Goal: Information Seeking & Learning: Check status

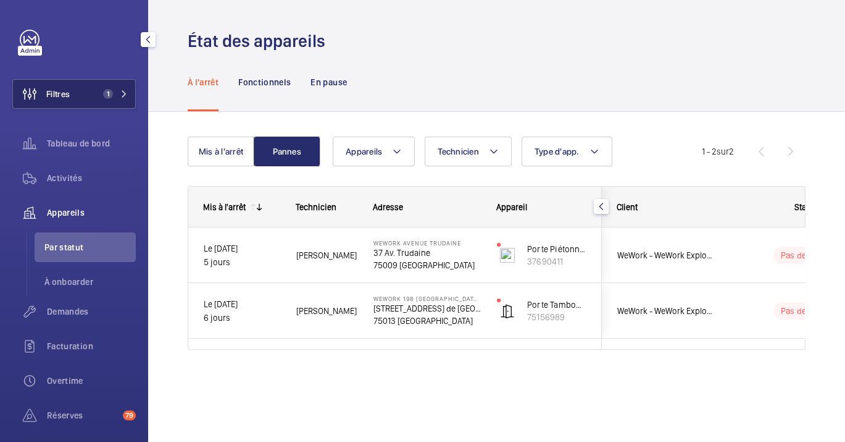
click at [103, 94] on span "1" at bounding box center [108, 94] width 10 height 10
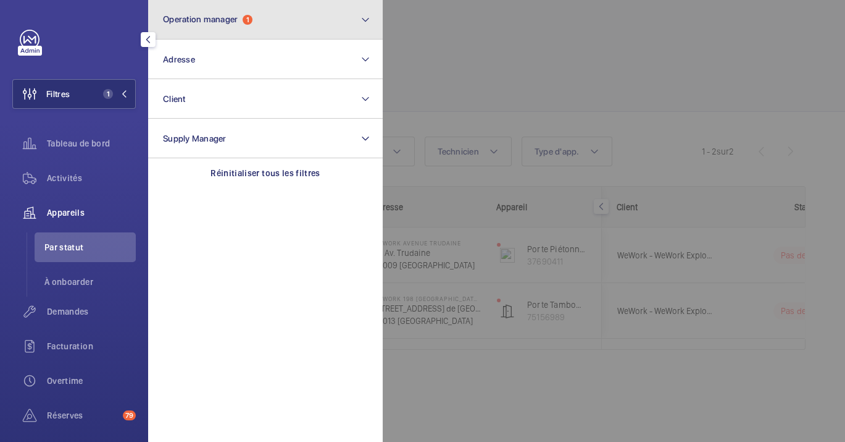
click at [270, 17] on button "Operation manager 1" at bounding box center [265, 20] width 235 height 40
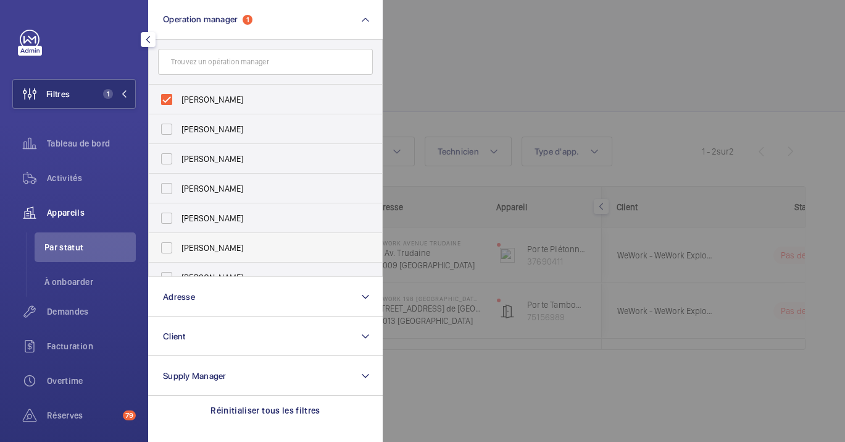
click at [216, 250] on span "[PERSON_NAME]" at bounding box center [267, 247] width 170 height 12
click at [179, 250] on input "[PERSON_NAME]" at bounding box center [166, 247] width 25 height 25
checkbox input "true"
click at [231, 101] on span "[PERSON_NAME]" at bounding box center [267, 99] width 170 height 12
click at [179, 101] on input "[PERSON_NAME]" at bounding box center [166, 99] width 25 height 25
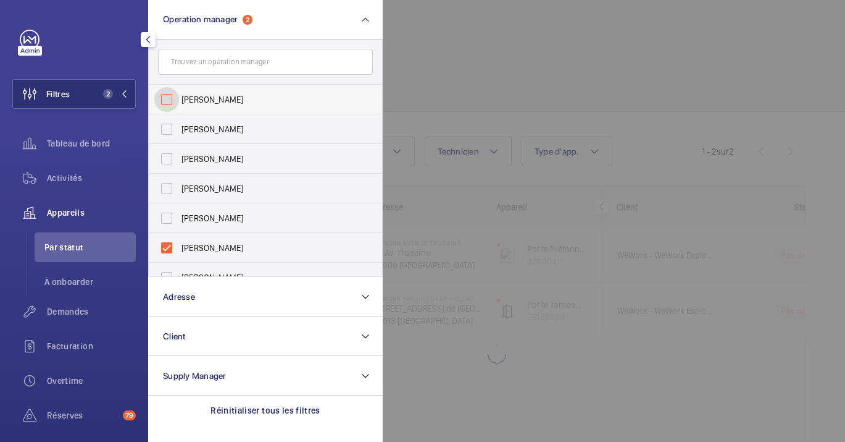
checkbox input "false"
click at [557, 71] on div at bounding box center [805, 221] width 845 height 442
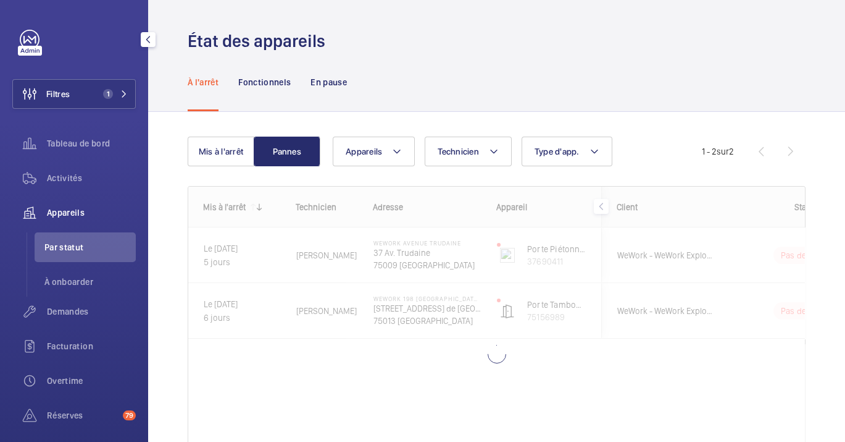
click at [346, 292] on div at bounding box center [496, 333] width 617 height 294
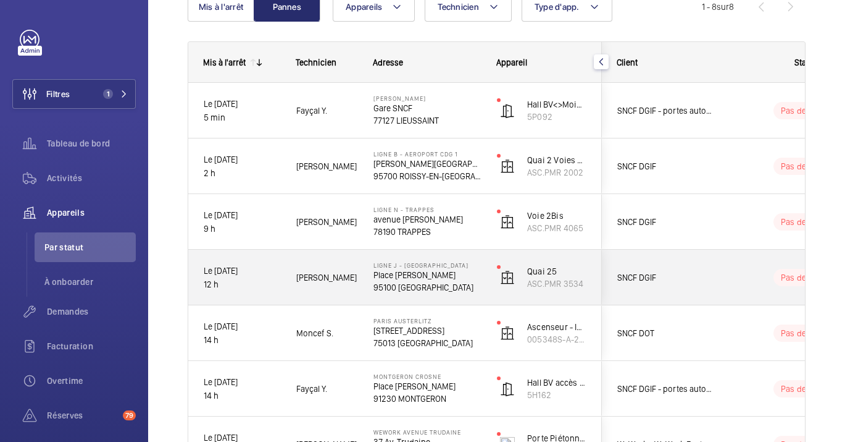
scroll to position [145, 0]
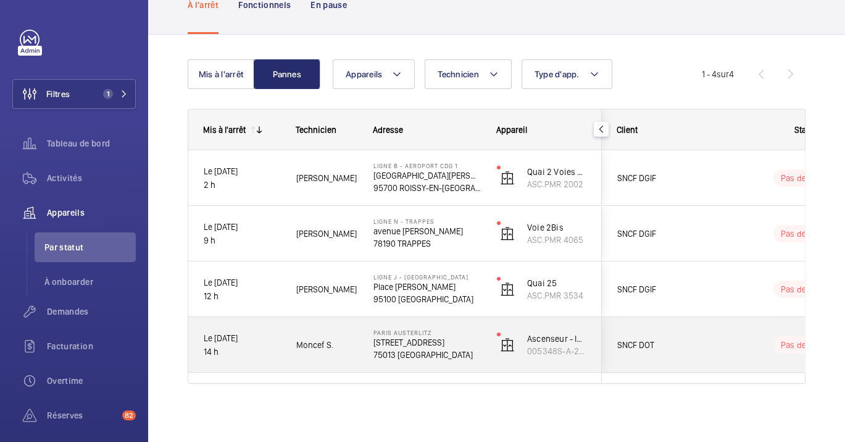
scroll to position [75, 0]
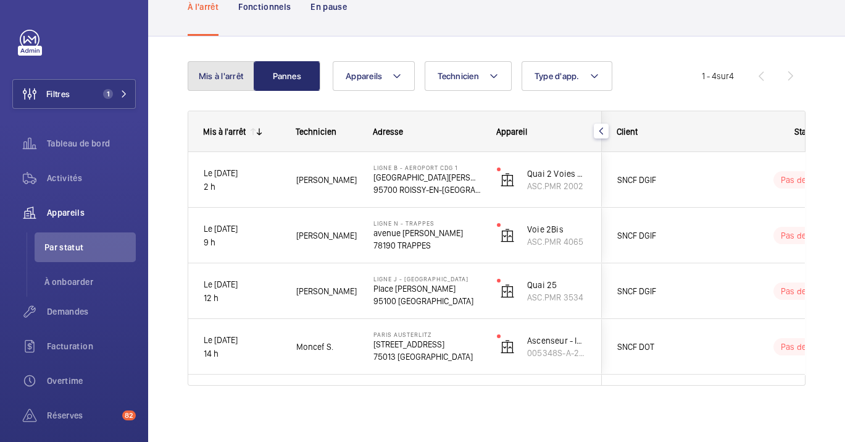
click at [223, 65] on button "Mis à l'arrêt" at bounding box center [221, 76] width 67 height 30
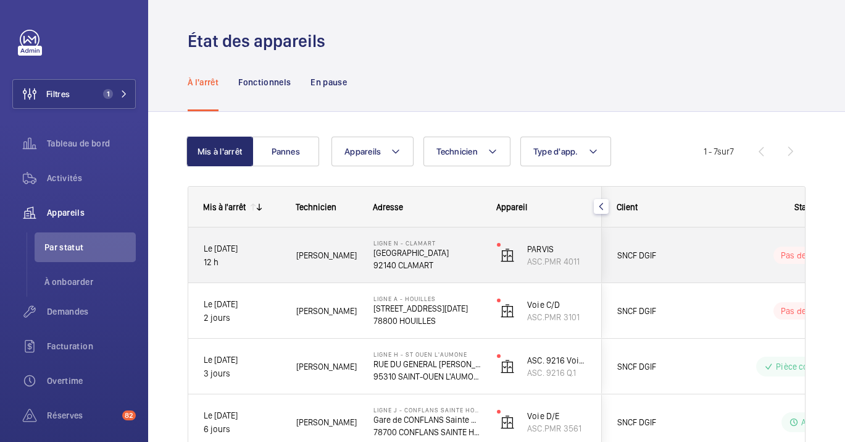
click at [359, 270] on div "Ligne N - CLAMART Place de la Gare 92140 CLAMART" at bounding box center [420, 255] width 122 height 56
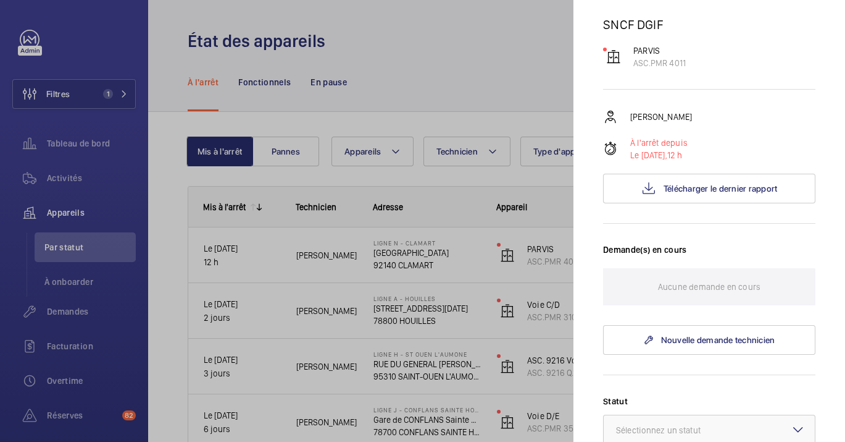
scroll to position [112, 0]
click at [659, 63] on p "ASC.PMR 4011" at bounding box center [660, 63] width 52 height 12
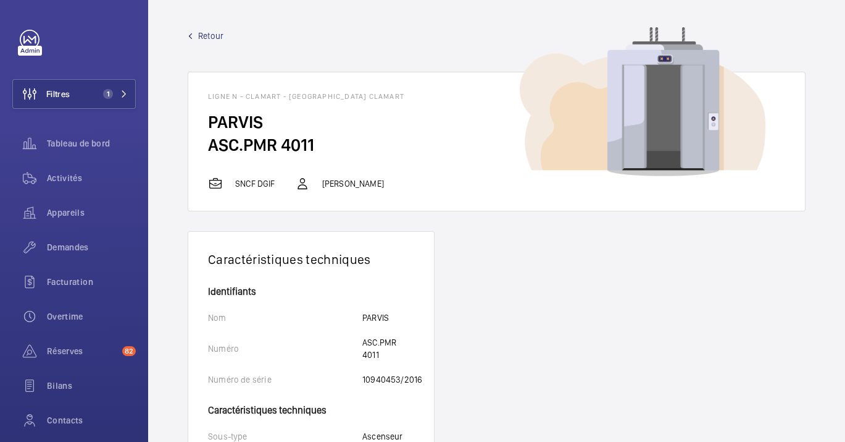
drag, startPoint x: 317, startPoint y: 151, endPoint x: 188, endPoint y: 159, distance: 129.3
click at [188, 159] on wm-front-card-body "PARVIS ASC.PMR 4011" at bounding box center [496, 143] width 617 height 65
copy h2 "ASC.PMR 4011"
click at [59, 203] on div "Appareils" at bounding box center [74, 213] width 124 height 30
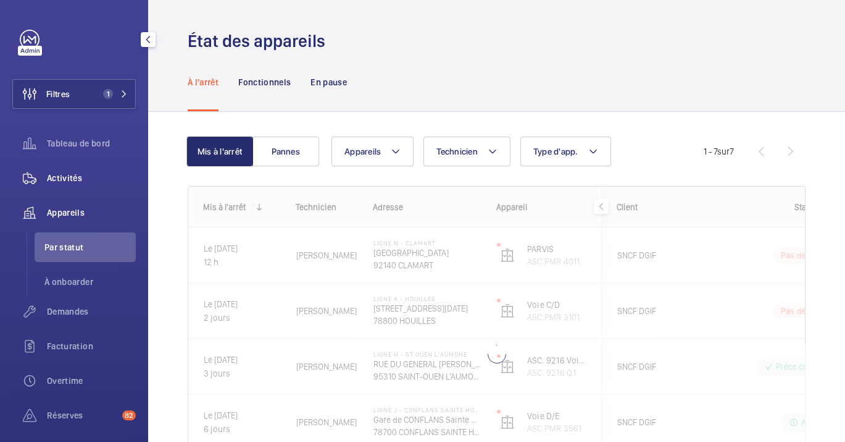
click at [49, 181] on span "Activités" at bounding box center [91, 178] width 89 height 12
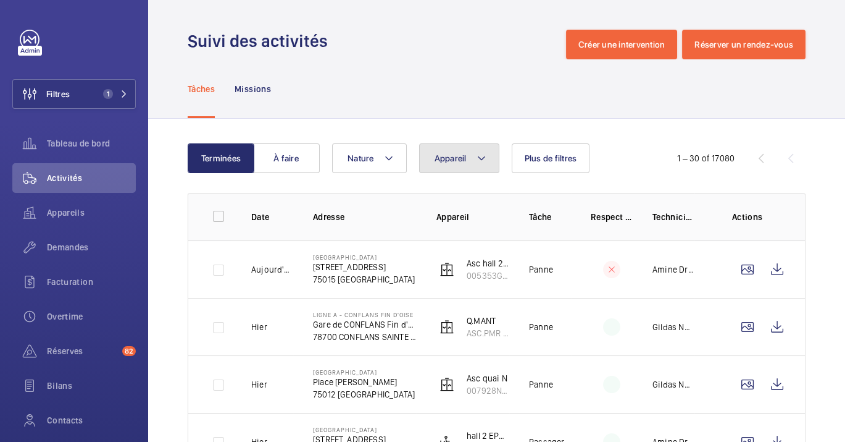
click at [432, 165] on button "Appareil" at bounding box center [459, 158] width 80 height 30
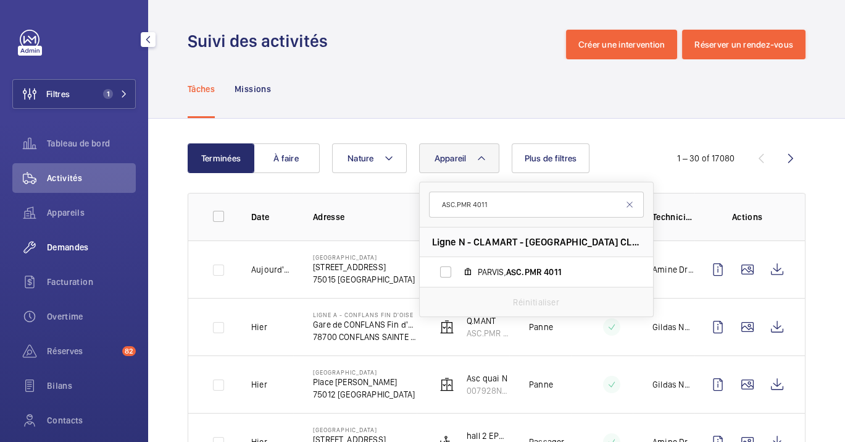
type input "ASC.PMR 4011"
click at [78, 254] on div "Demandes" at bounding box center [74, 247] width 124 height 30
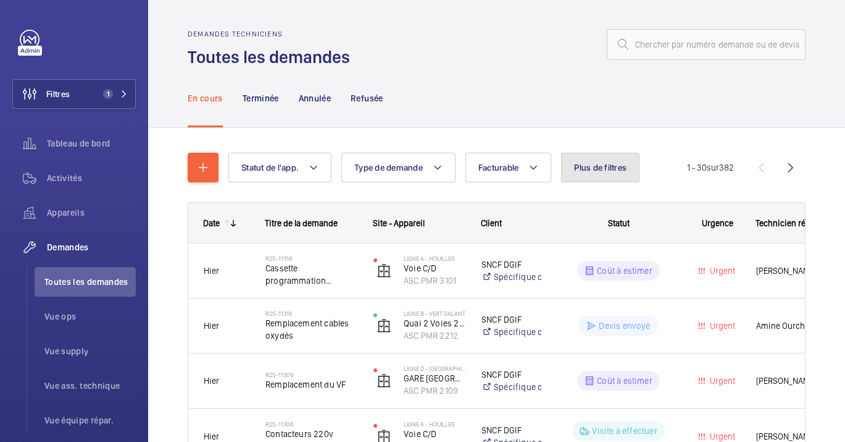
click at [613, 161] on button "Plus de filtres" at bounding box center [600, 168] width 78 height 30
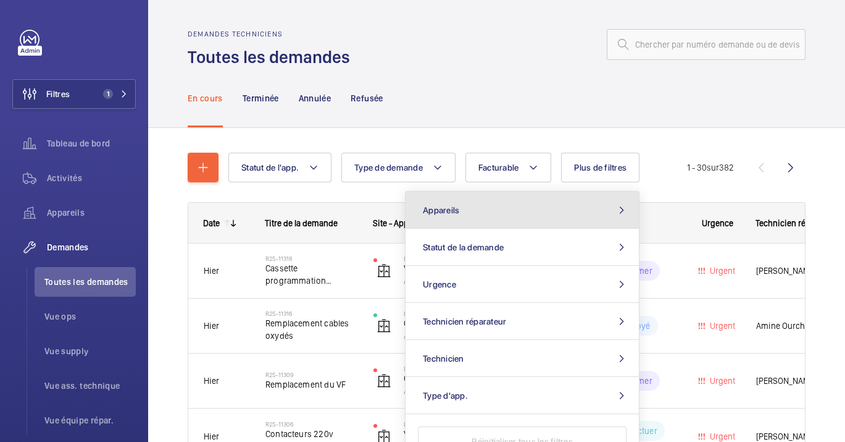
click at [517, 211] on button "Appareils" at bounding box center [522, 209] width 233 height 37
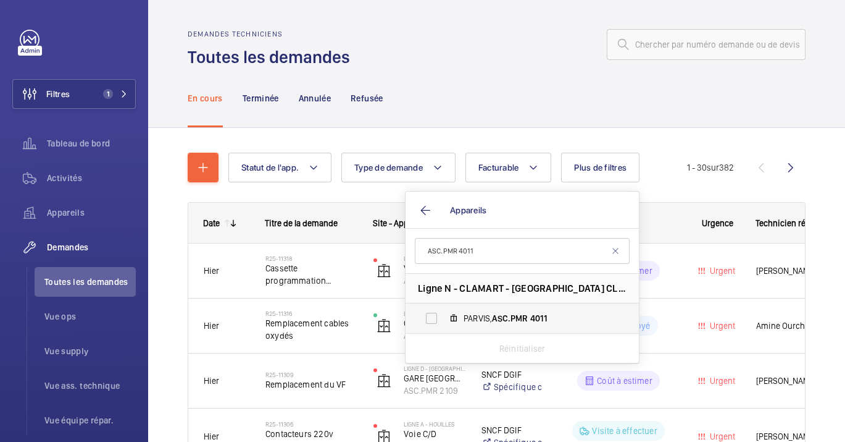
type input "ASC.PMR 4011"
click at [482, 303] on label "PARVIS, ASC.PMR 4011" at bounding box center [513, 318] width 214 height 30
click at [444, 306] on input "PARVIS, ASC.PMR 4011" at bounding box center [431, 318] width 25 height 25
checkbox input "true"
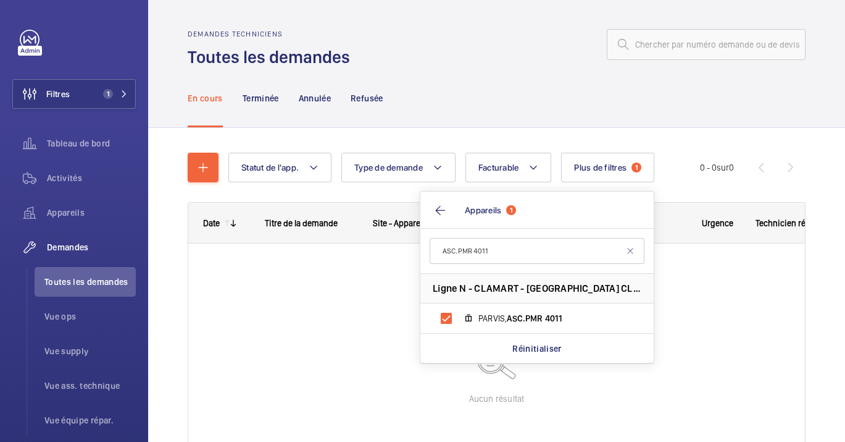
click at [456, 88] on div "En cours Terminée Annulée Refusée" at bounding box center [497, 98] width 618 height 59
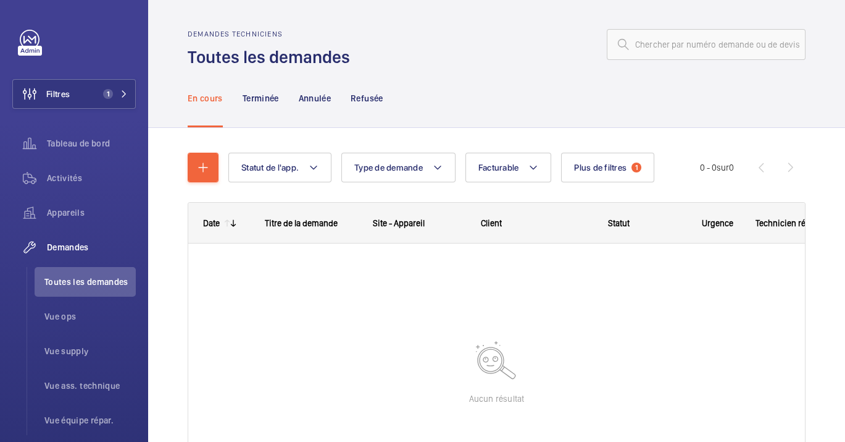
click at [239, 93] on nav "En cours Terminée Annulée Refusée" at bounding box center [286, 98] width 196 height 59
click at [256, 92] on p "Terminée" at bounding box center [261, 98] width 36 height 12
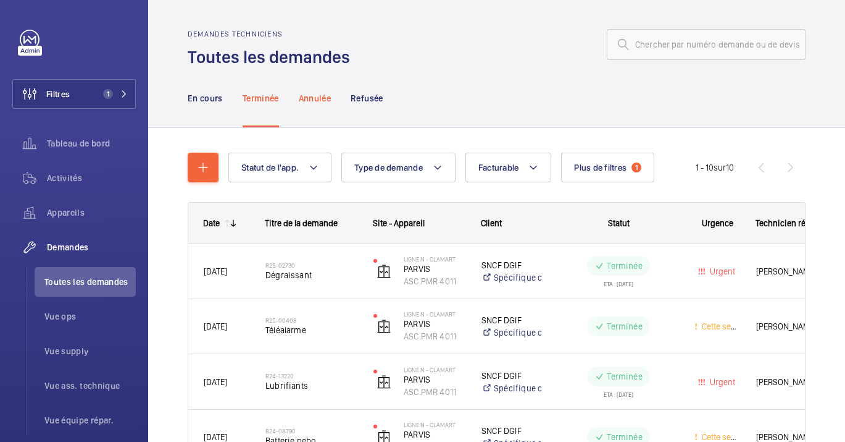
click at [328, 102] on p "Annulée" at bounding box center [315, 98] width 32 height 12
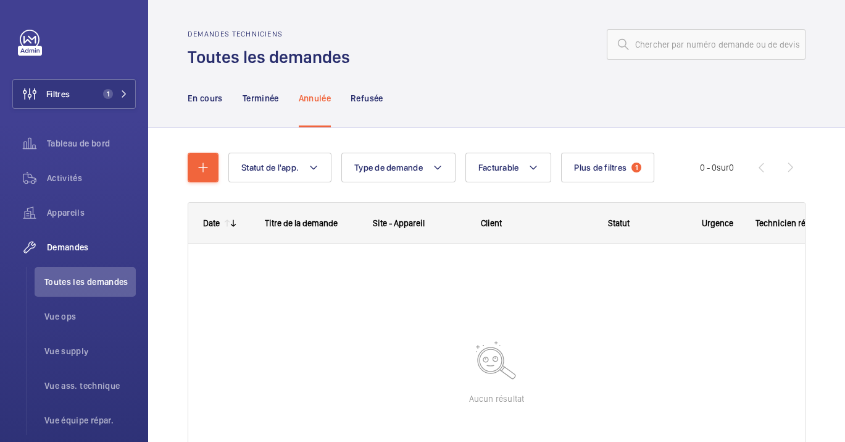
click at [349, 100] on nav "En cours Terminée Annulée Refusée" at bounding box center [286, 98] width 196 height 59
click at [361, 100] on p "Refusée" at bounding box center [367, 98] width 32 height 12
click at [288, 93] on nav "En cours Terminée Annulée Refusée" at bounding box center [286, 98] width 196 height 59
click at [289, 120] on nav "En cours Terminée Annulée Refusée" at bounding box center [286, 98] width 196 height 59
click at [273, 103] on p "Terminée" at bounding box center [261, 98] width 36 height 12
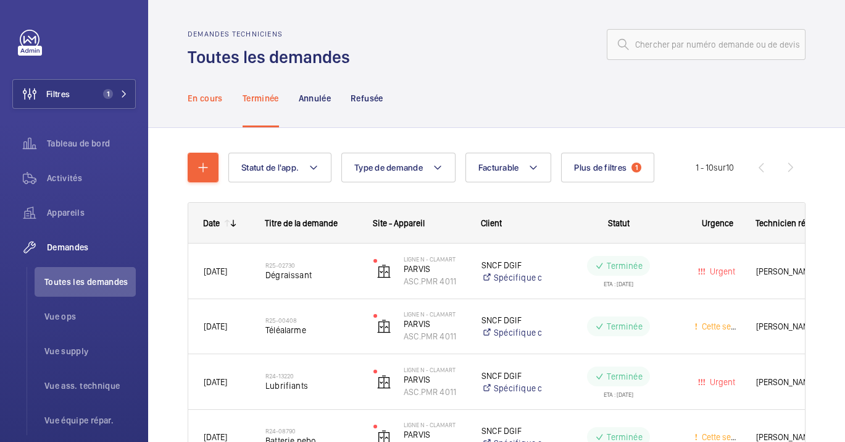
click at [217, 106] on div "En cours" at bounding box center [205, 98] width 35 height 59
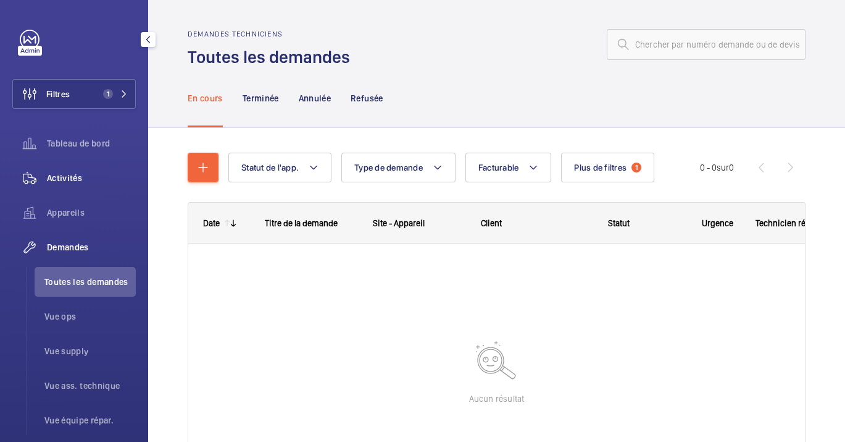
click at [84, 191] on div "Activités" at bounding box center [74, 178] width 124 height 30
